Goal: Navigation & Orientation: Find specific page/section

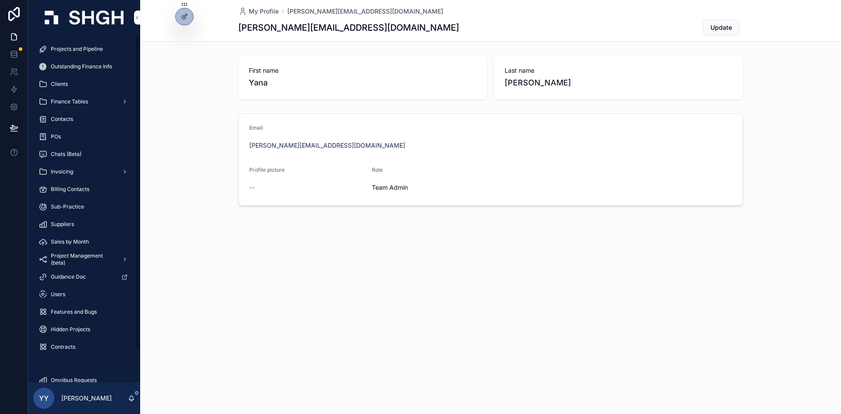
click at [70, 102] on span "Finance Tables" at bounding box center [69, 101] width 37 height 7
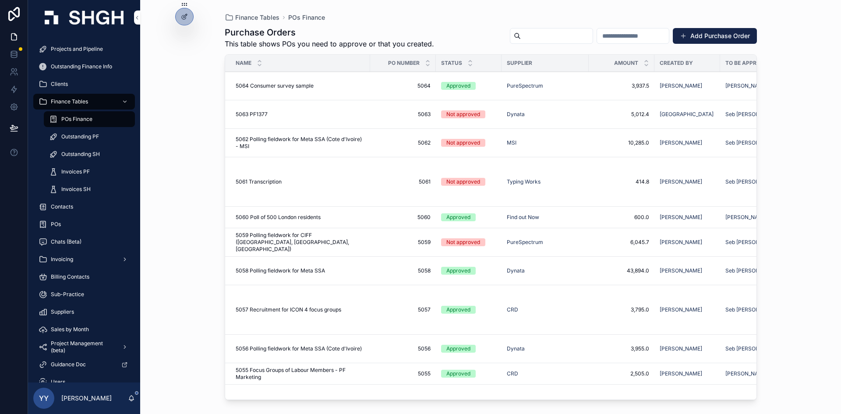
click at [85, 136] on span "Outstanding PF" at bounding box center [80, 136] width 38 height 7
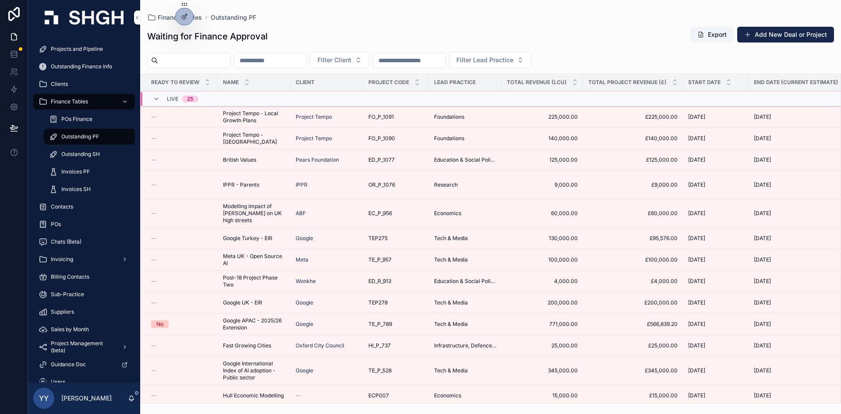
scroll to position [265, 0]
